Goal: Book appointment/travel/reservation

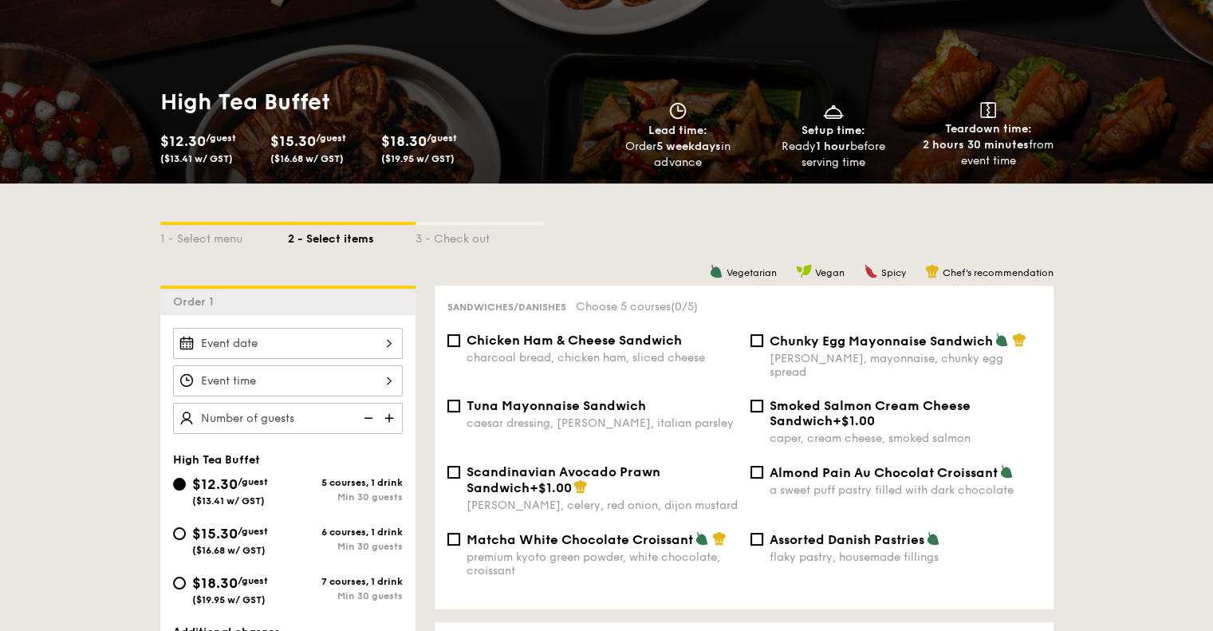
scroll to position [239, 0]
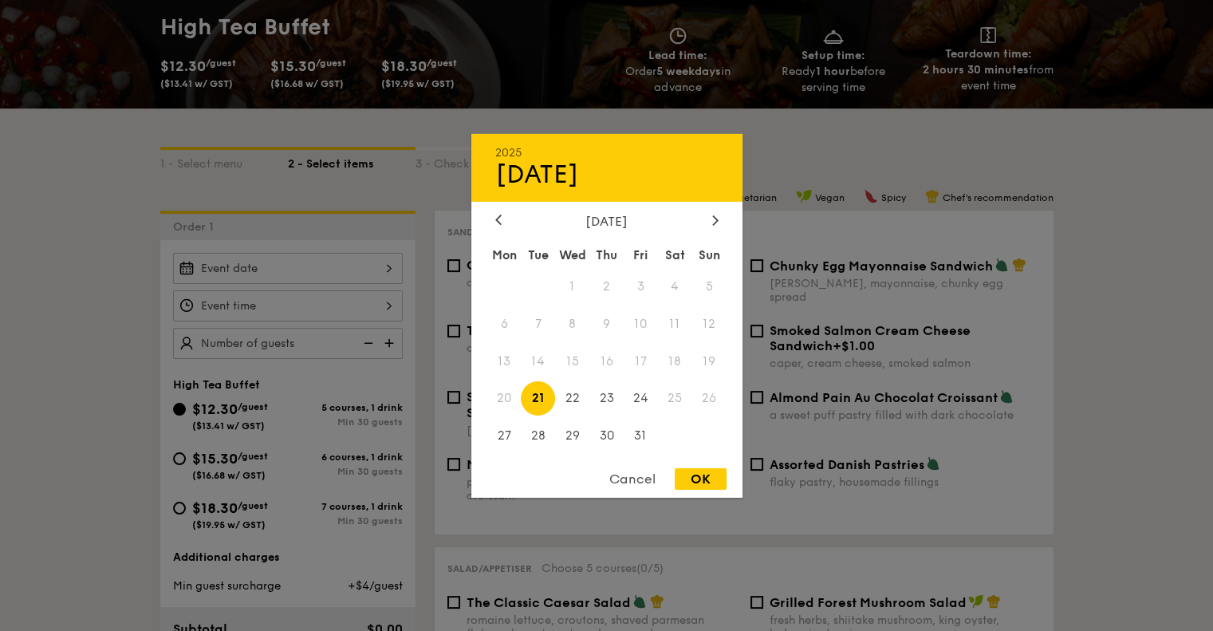
click at [329, 272] on div "2025 Oct 21 October 2025 Mon Tue Wed Thu Fri Sat Sun 1 2 3 4 5 6 7 8 9 10 11 12…" at bounding box center [288, 268] width 230 height 31
click at [712, 216] on icon at bounding box center [715, 220] width 6 height 10
click at [570, 321] on span "5" at bounding box center [572, 323] width 34 height 34
click at [508, 325] on span "3" at bounding box center [504, 323] width 34 height 34
click at [705, 483] on div "OK" at bounding box center [701, 479] width 52 height 22
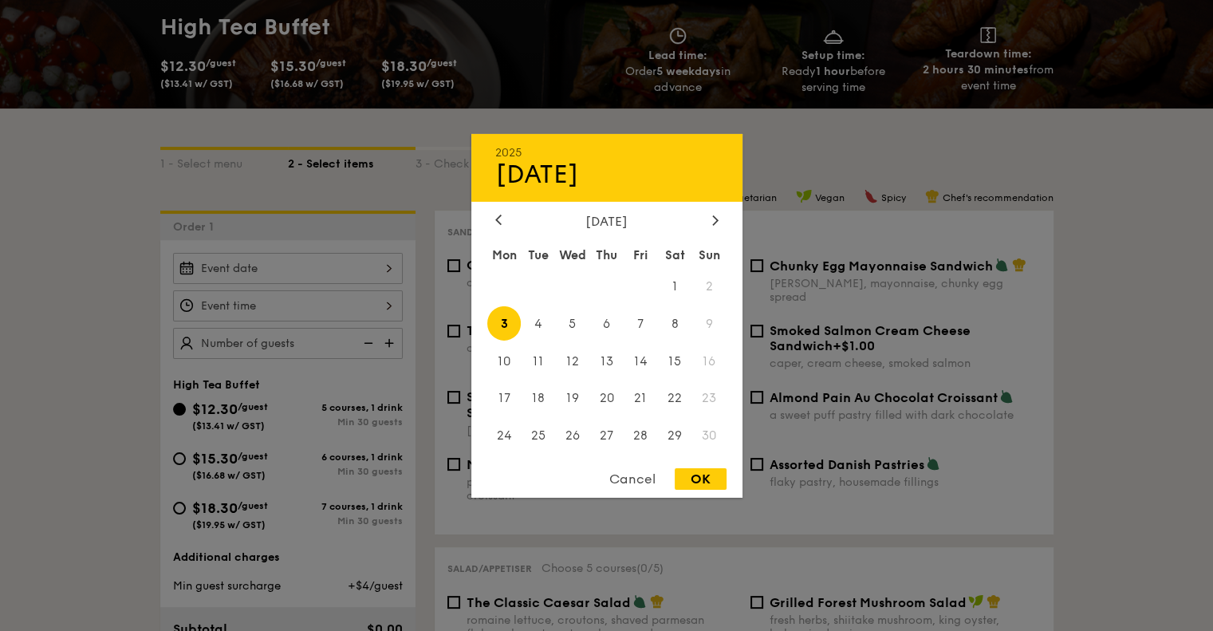
type input "Nov 03, 2025"
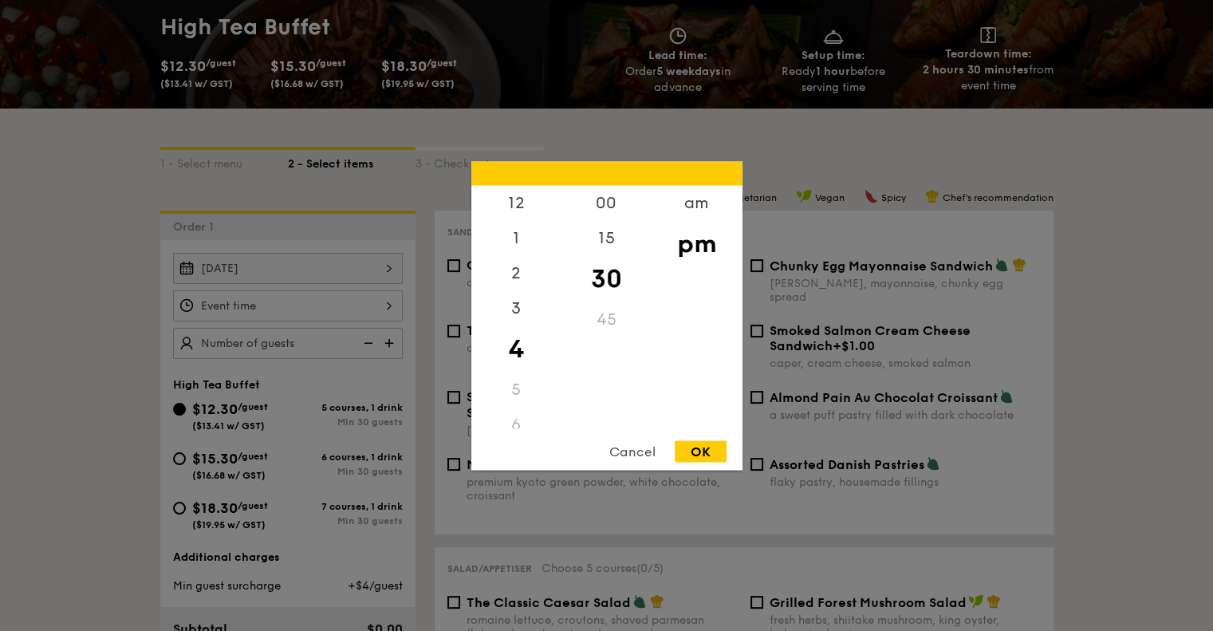
click at [322, 313] on div "12 1 2 3 4 5 6 7 8 9 10 11 00 15 30 45 am pm Cancel OK" at bounding box center [288, 305] width 230 height 31
click at [514, 315] on div "3" at bounding box center [516, 313] width 90 height 46
click at [605, 201] on div "00" at bounding box center [607, 208] width 90 height 46
click at [704, 452] on div "OK" at bounding box center [701, 451] width 52 height 22
type input "3:00PM"
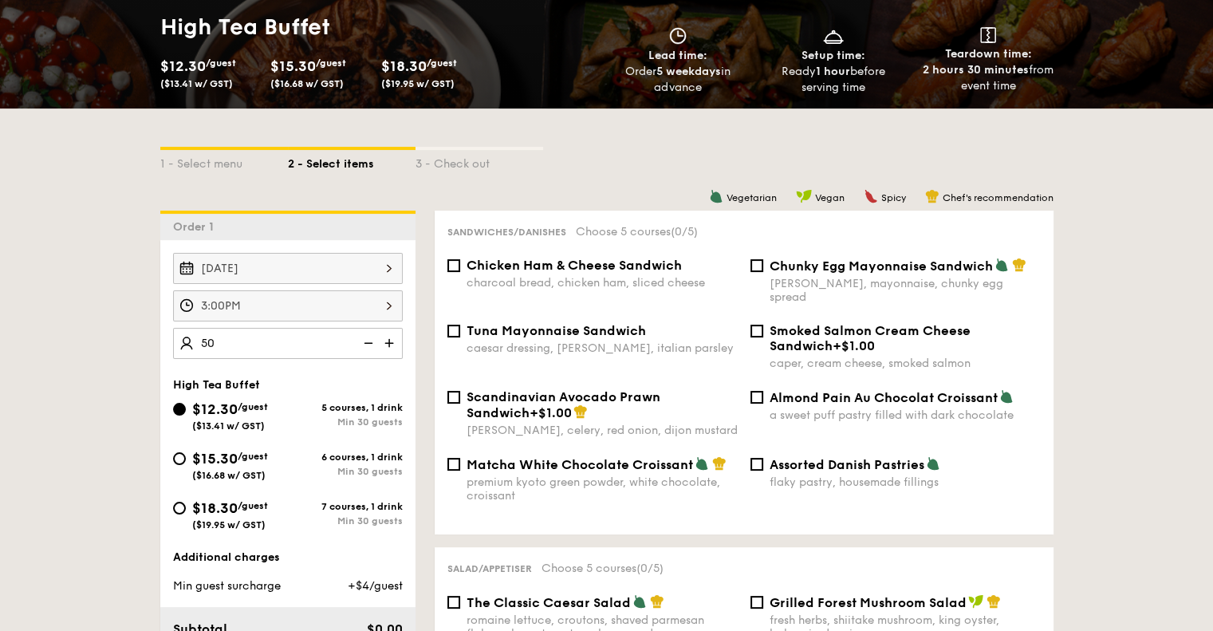
type input "50 guests"
click at [356, 372] on div "Nov 03, 2025 3:00PM 50 guests High Tea Buffet $12.30 /guest ($13.41 w/ GST) 5 c…" at bounding box center [287, 474] width 255 height 469
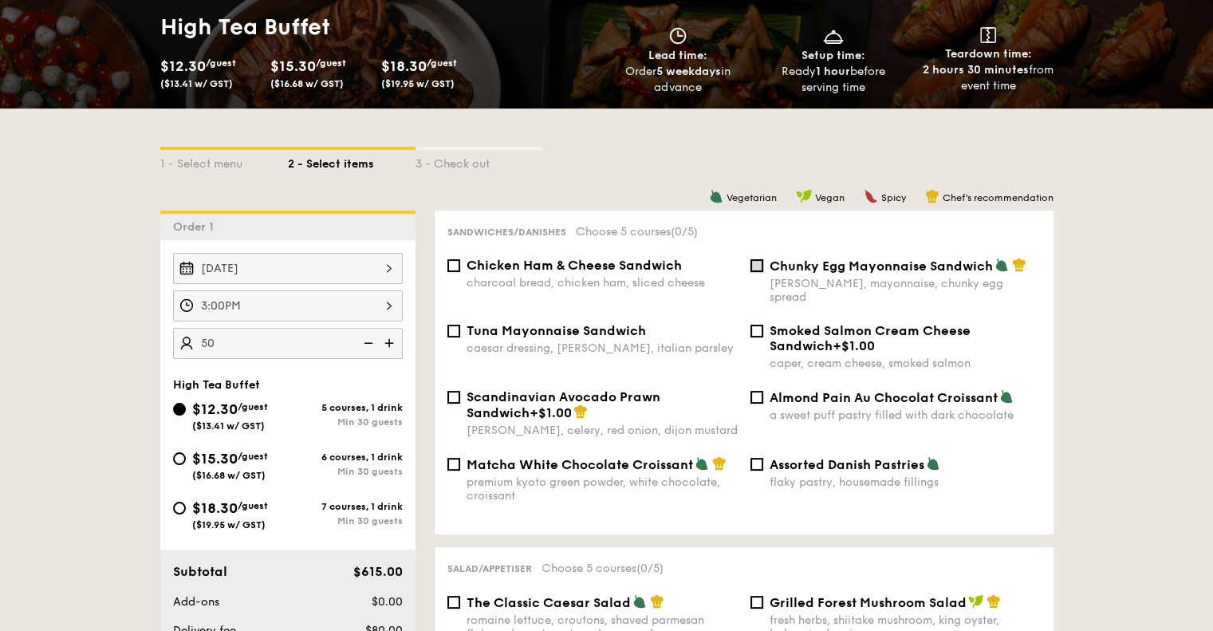
click at [751, 266] on input "Chunky Egg Mayonnaise Sandwich dijon mustard, mayonnaise, chunky egg spread" at bounding box center [757, 265] width 13 height 13
checkbox input "true"
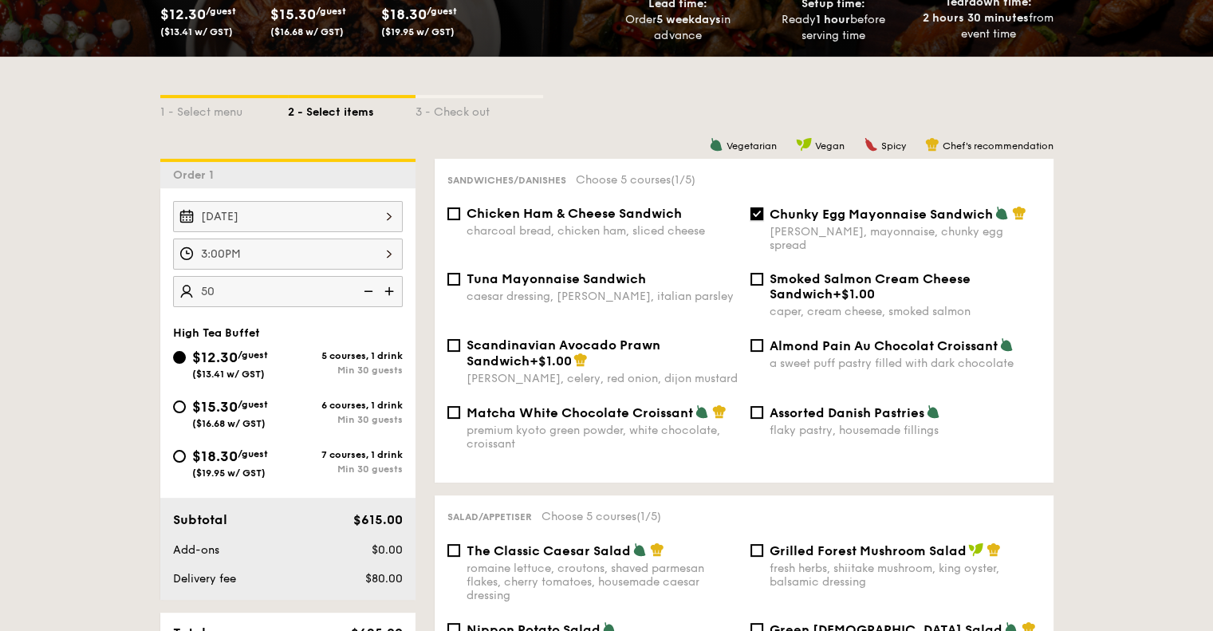
scroll to position [319, 0]
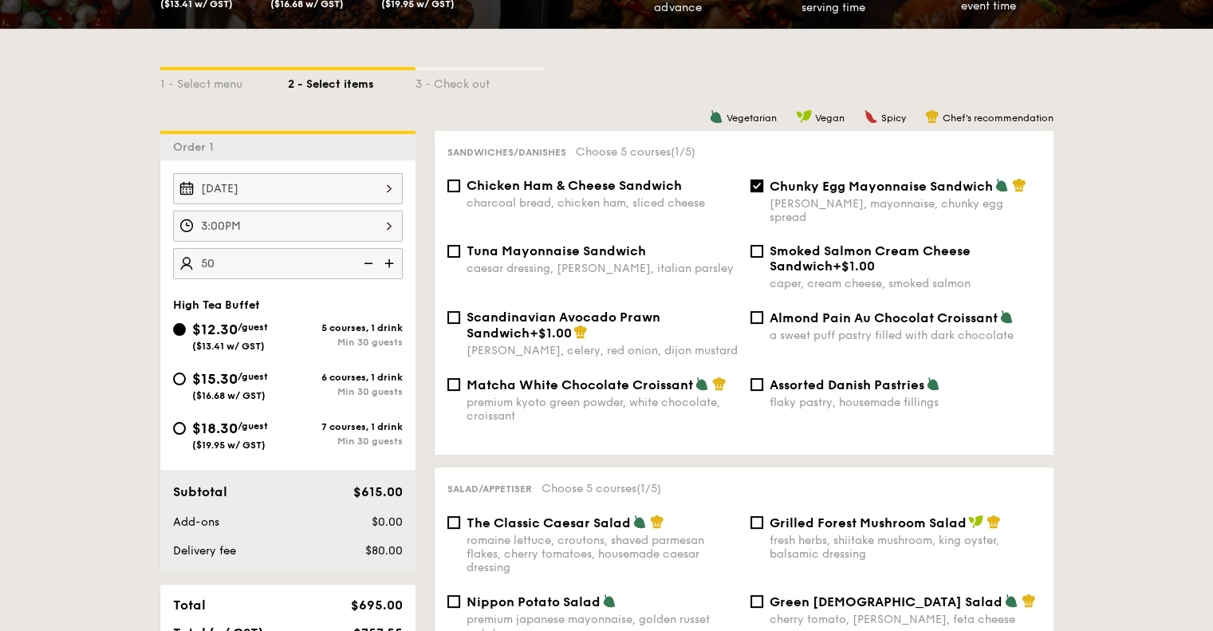
click at [643, 377] on span "Matcha White Chocolate Croissant" at bounding box center [580, 384] width 227 height 15
click at [460, 378] on input "Matcha White Chocolate Croissant premium kyoto green powder, white chocolate, c…" at bounding box center [454, 384] width 13 height 13
click at [643, 377] on span "Matcha White Chocolate Croissant" at bounding box center [580, 384] width 227 height 15
click at [460, 378] on input "Matcha White Chocolate Croissant premium kyoto green powder, white chocolate, c…" at bounding box center [454, 384] width 13 height 13
checkbox input "false"
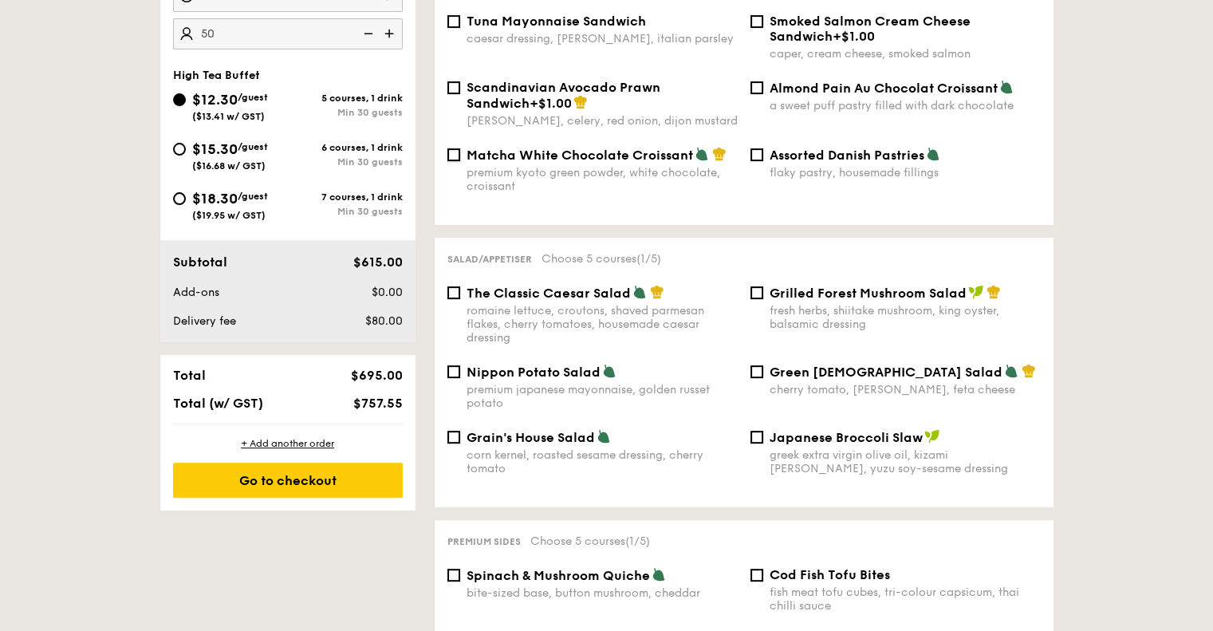
scroll to position [558, 0]
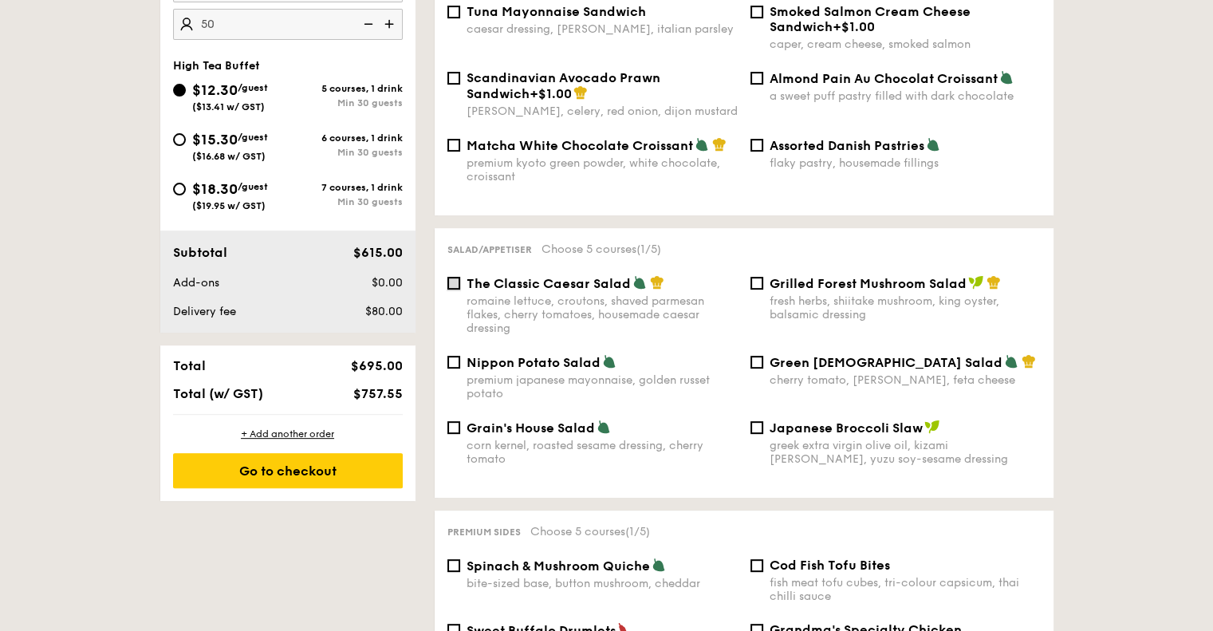
click at [452, 277] on input "The Classic Caesar Salad romaine lettuce, croutons, shaved parmesan flakes, che…" at bounding box center [454, 283] width 13 height 13
checkbox input "true"
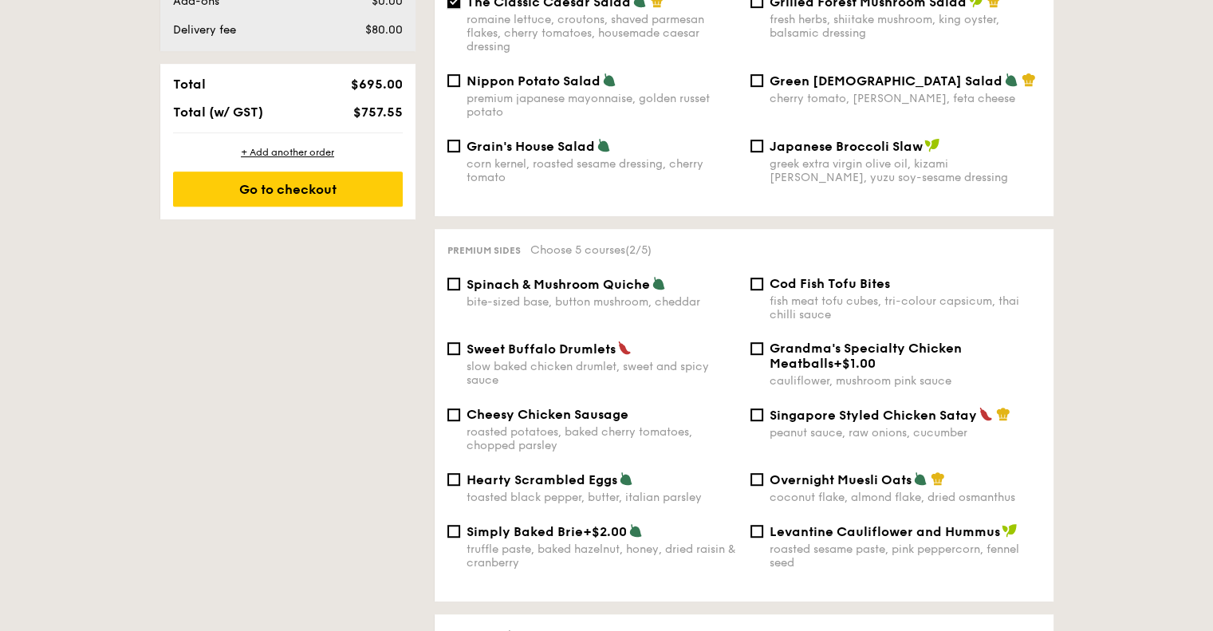
scroll to position [878, 0]
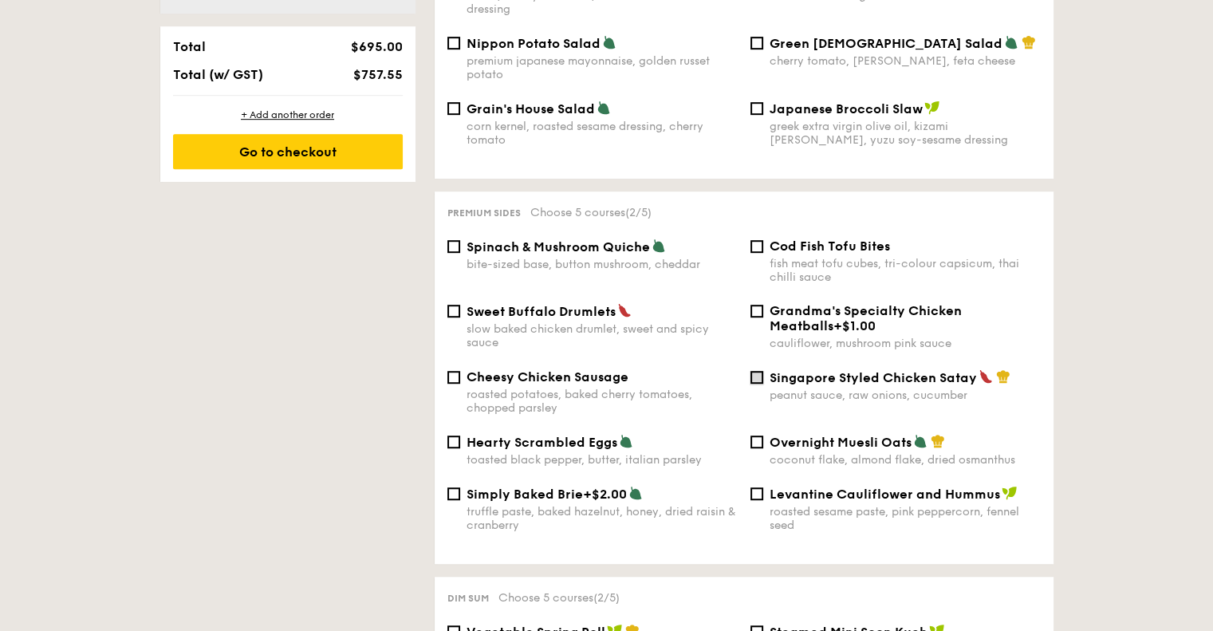
click at [756, 375] on input "Singapore Styled Chicken Satay peanut sauce, raw onions, cucumber" at bounding box center [757, 377] width 13 height 13
checkbox input "true"
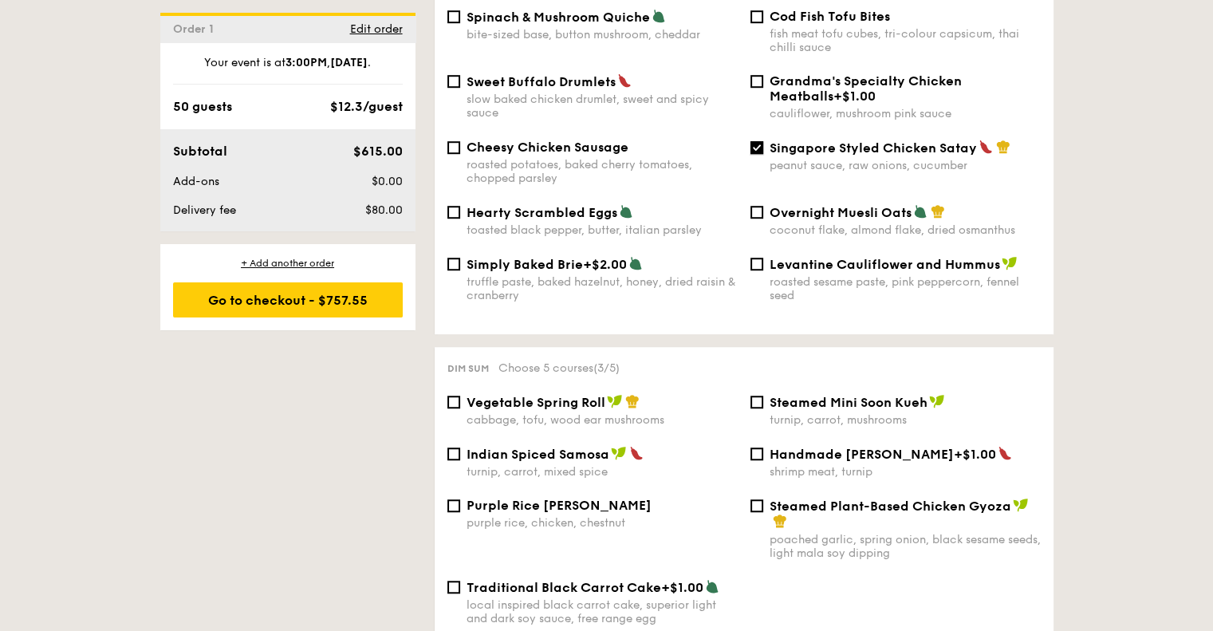
scroll to position [1117, 0]
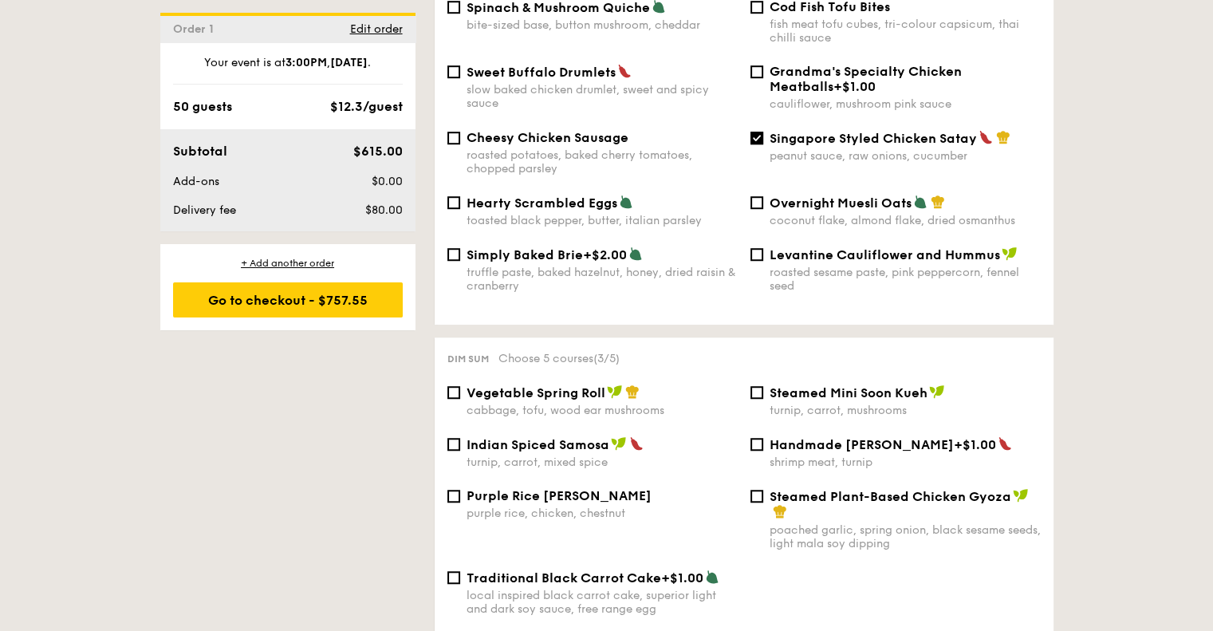
click at [521, 391] on span "Vegetable Spring Roll" at bounding box center [536, 392] width 139 height 15
click at [460, 391] on input "Vegetable Spring Roll cabbage, tofu, wood ear mushrooms" at bounding box center [454, 392] width 13 height 13
checkbox input "true"
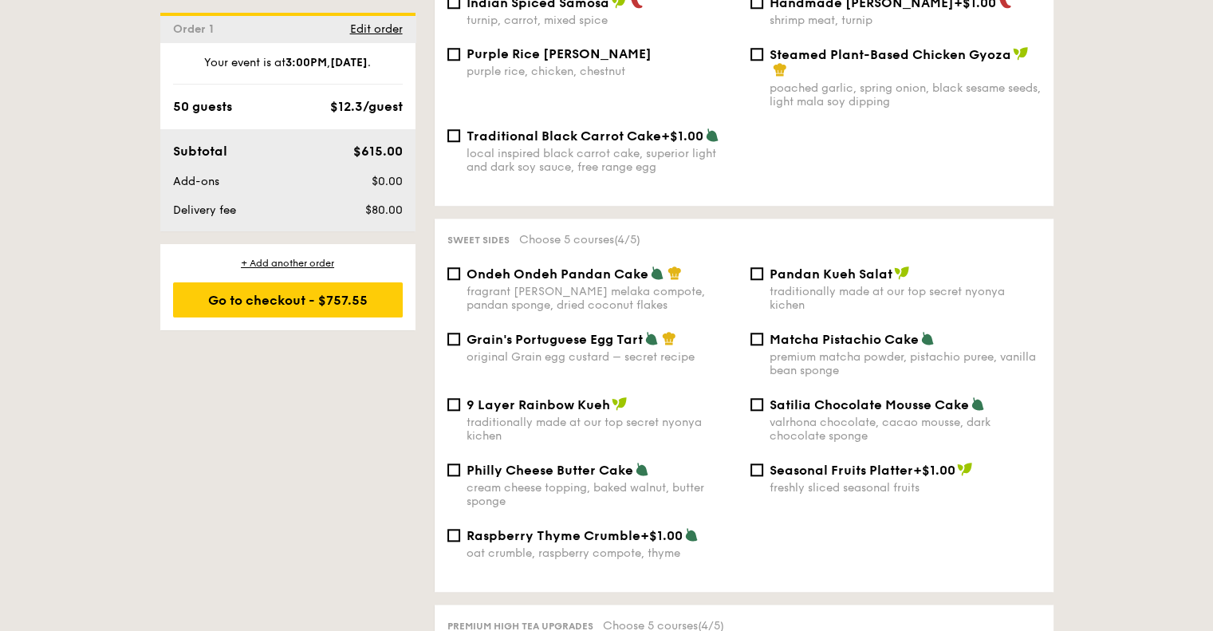
scroll to position [1595, 0]
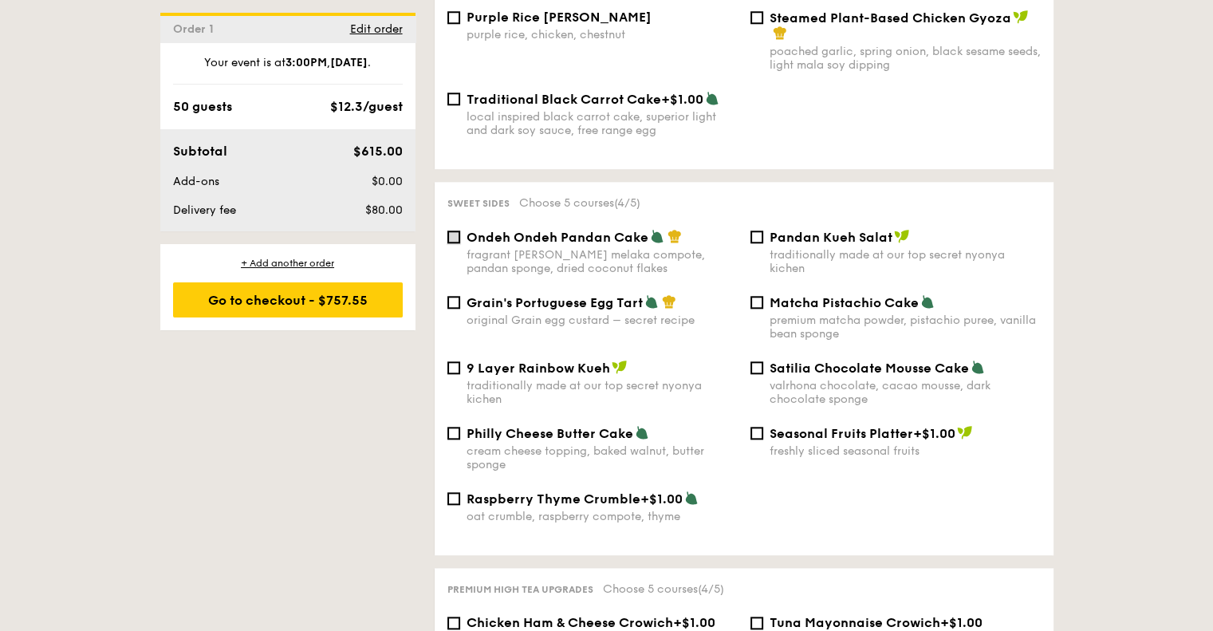
click at [457, 237] on input "Ondeh Ondeh Pandan Cake fragrant gula melaka compote, pandan sponge, dried coco…" at bounding box center [454, 237] width 13 height 13
checkbox input "true"
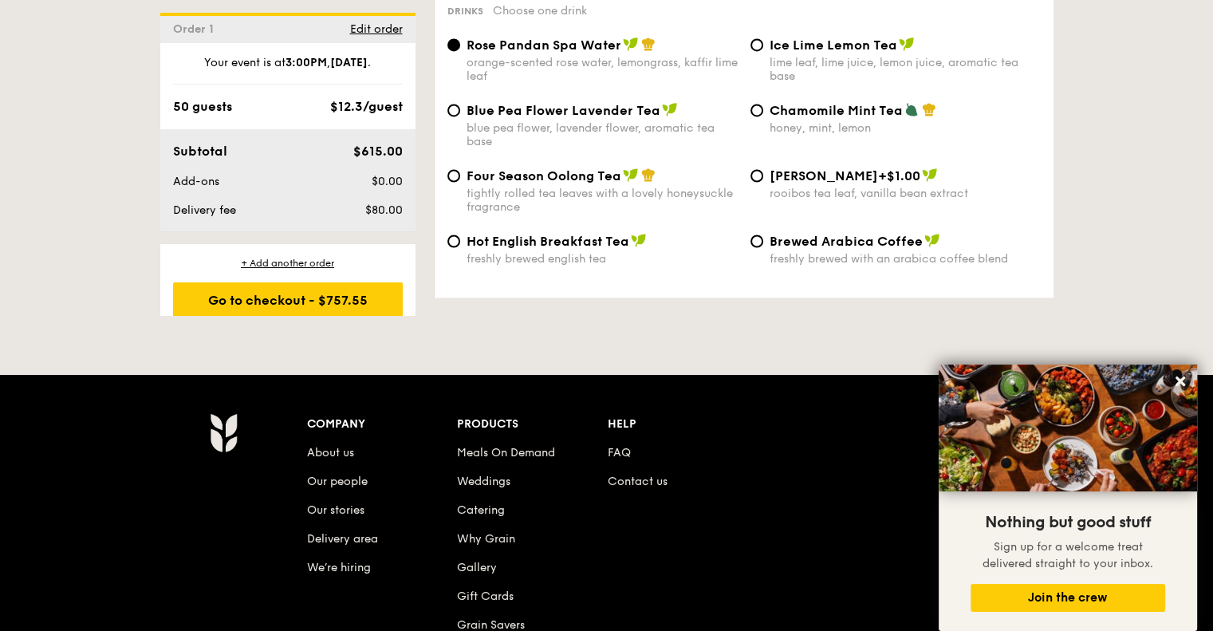
scroll to position [2712, 0]
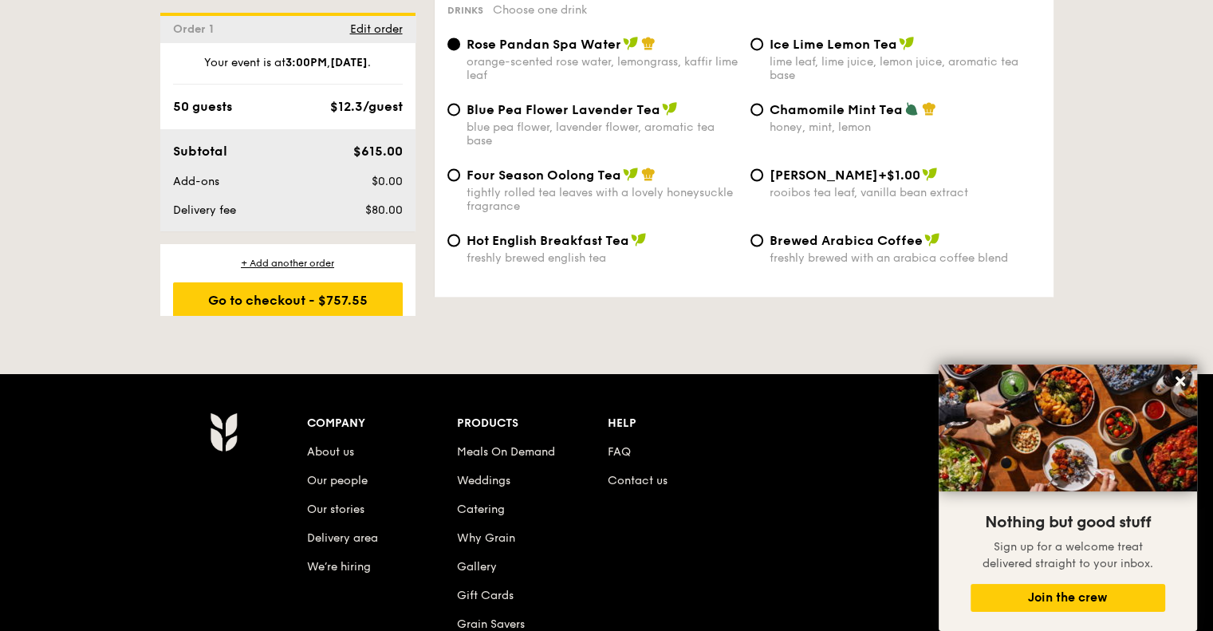
select select
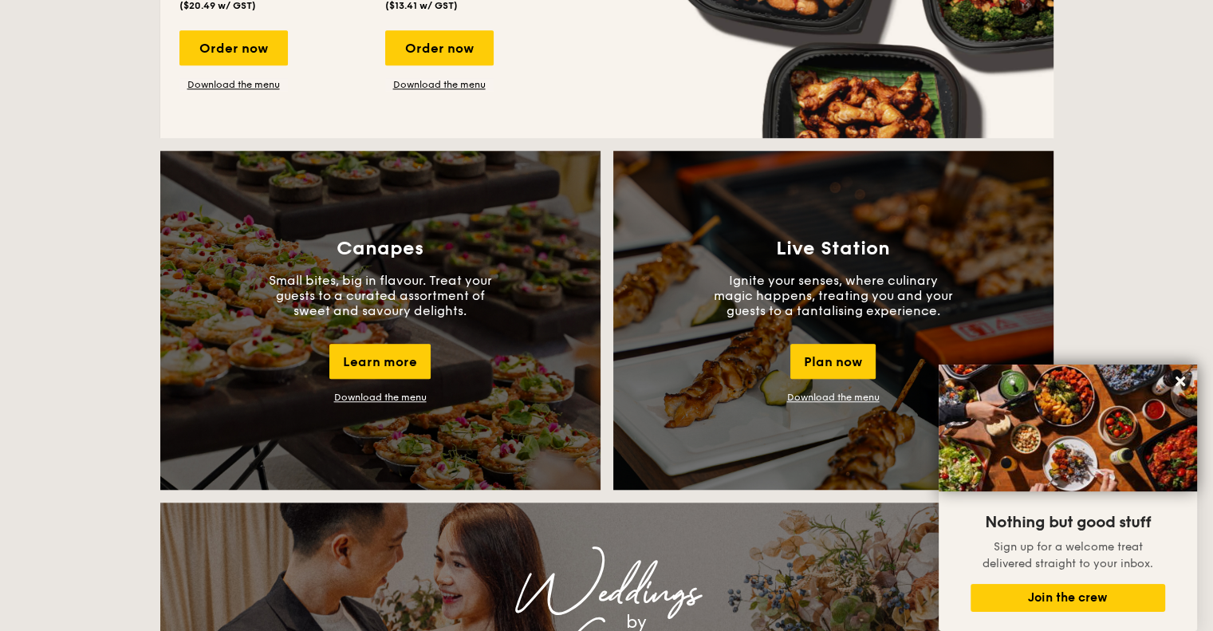
scroll to position [1356, 0]
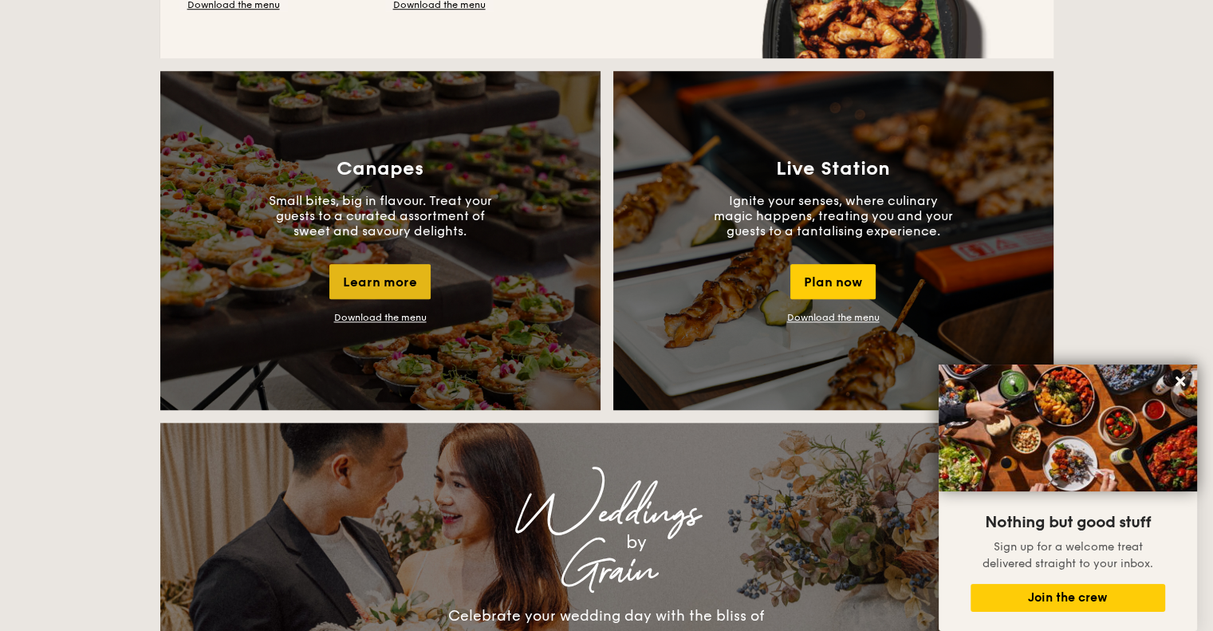
click at [400, 279] on div "Learn more" at bounding box center [379, 281] width 101 height 35
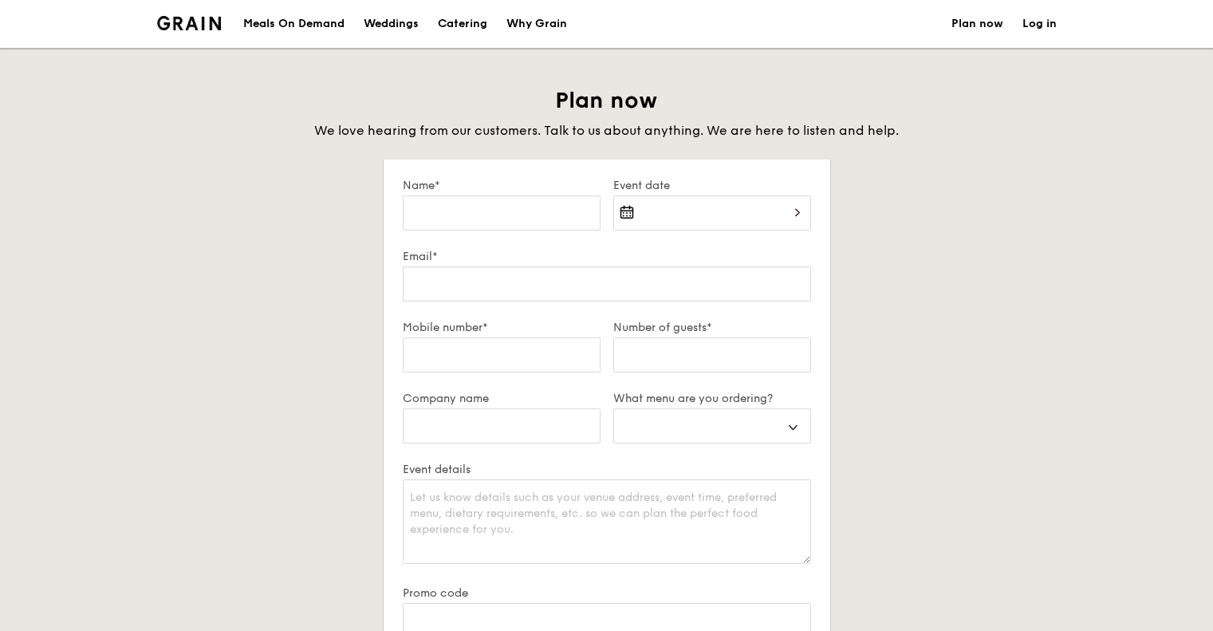
select select
